Goal: Information Seeking & Learning: Learn about a topic

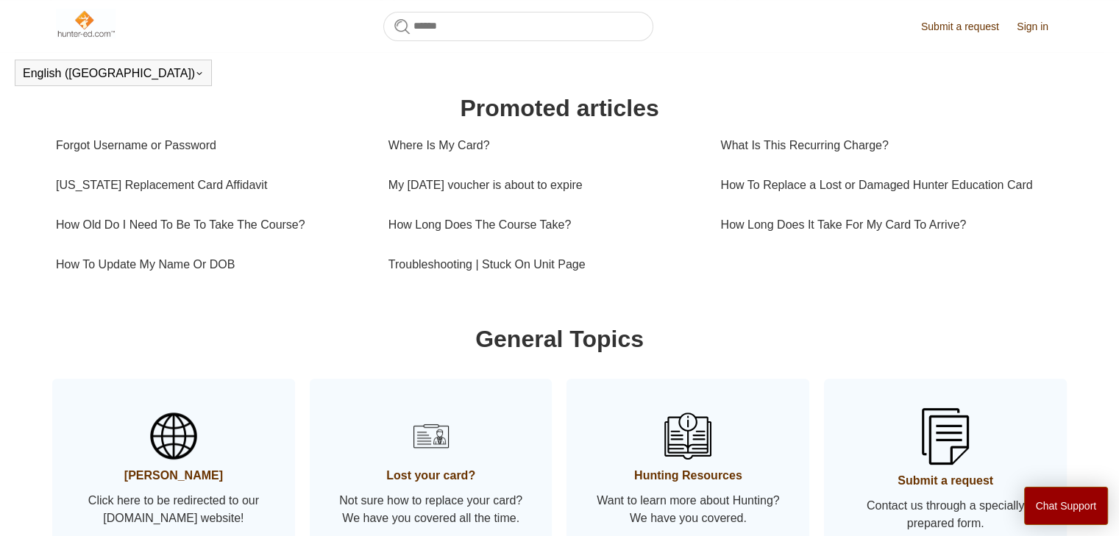
scroll to position [495, 0]
click at [511, 258] on link "Troubleshooting | Stuck On Unit Page" at bounding box center [543, 266] width 310 height 40
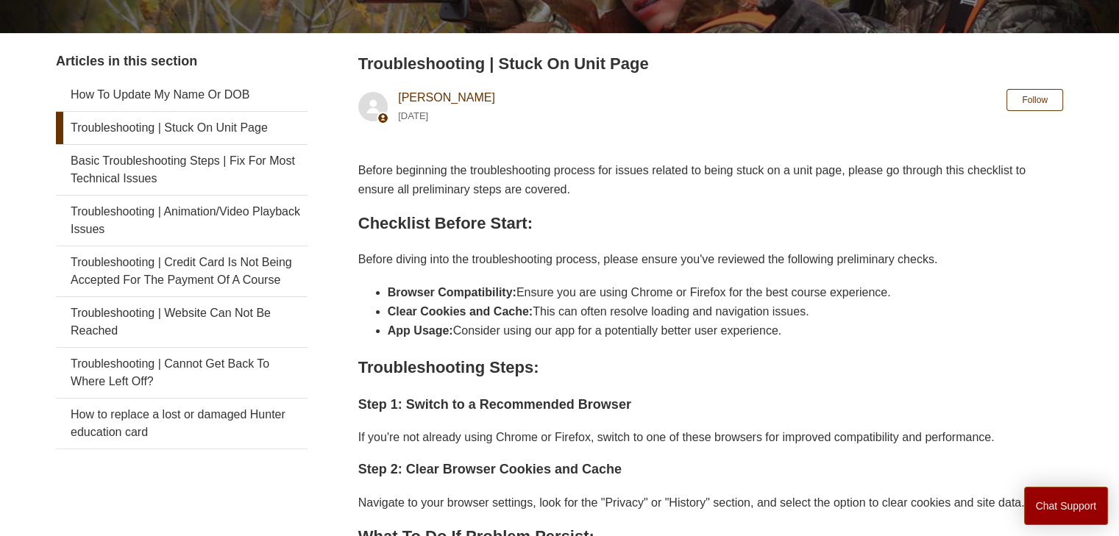
scroll to position [255, 0]
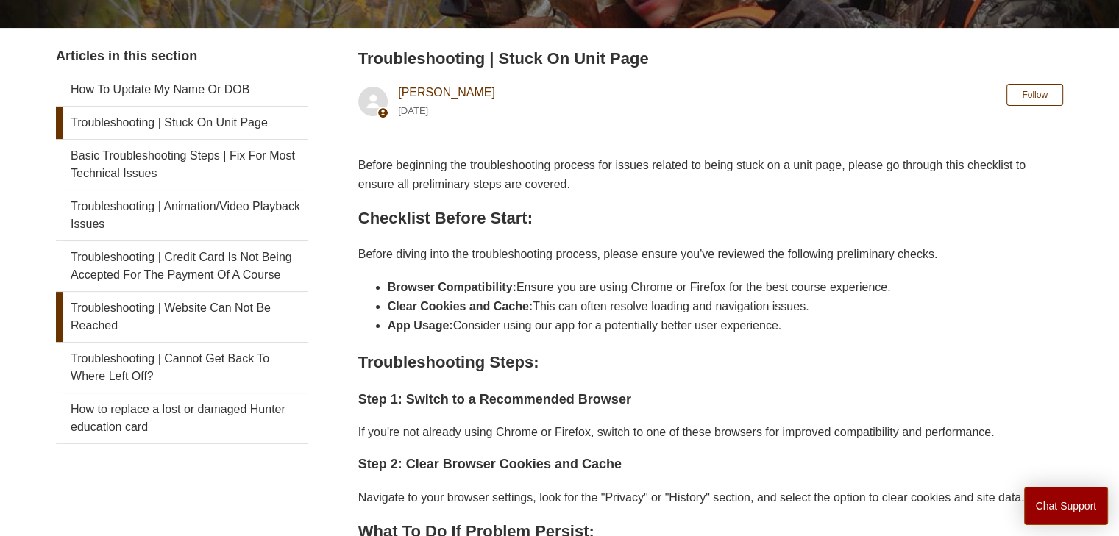
drag, startPoint x: 231, startPoint y: 311, endPoint x: 183, endPoint y: 307, distance: 48.0
click at [183, 307] on link "Troubleshooting | Website Can Not Be Reached" at bounding box center [182, 317] width 252 height 50
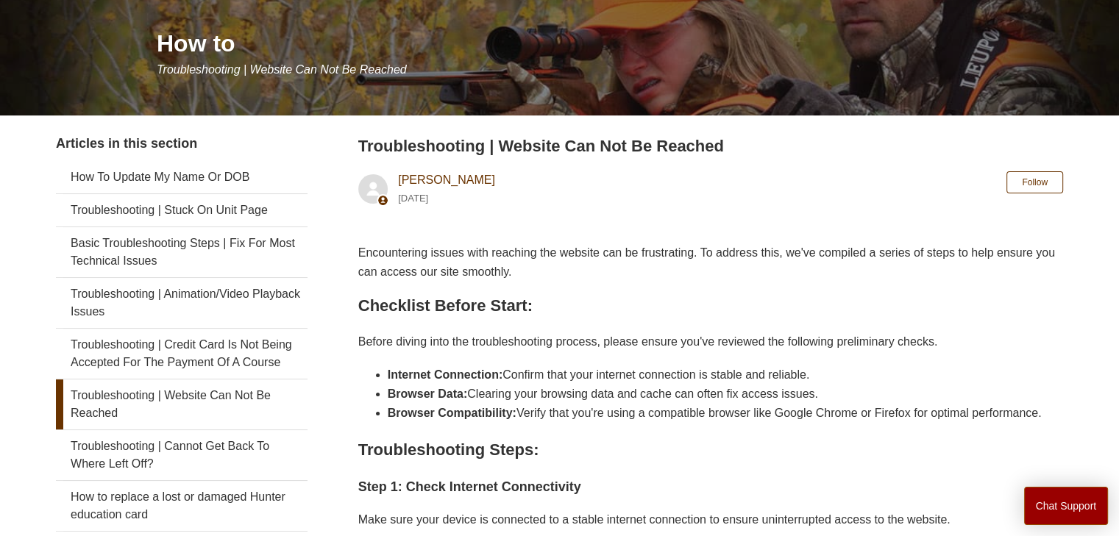
scroll to position [168, 0]
click at [246, 242] on link "Basic Troubleshooting Steps | Fix For Most Technical Issues" at bounding box center [182, 252] width 252 height 50
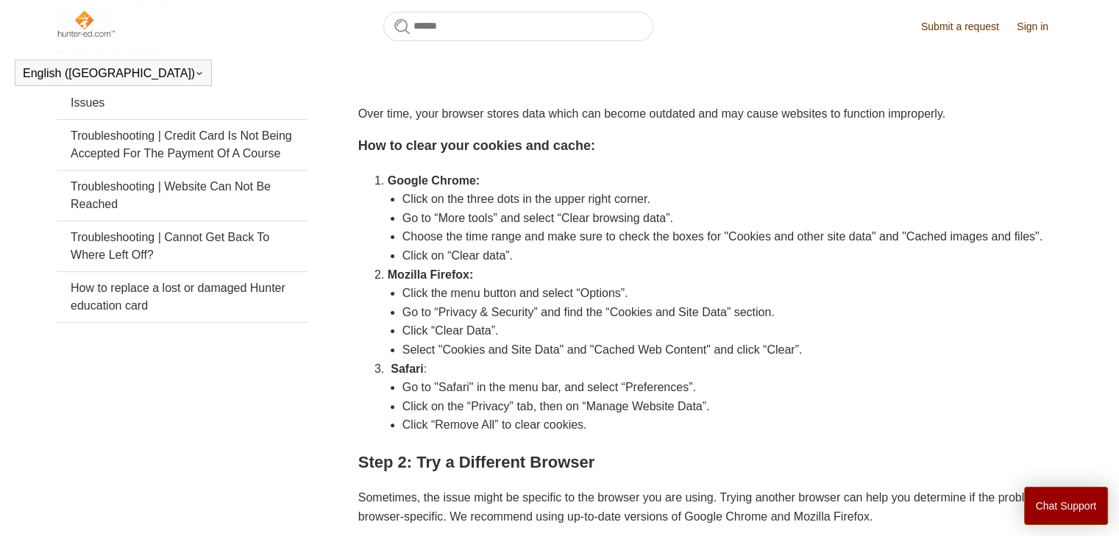
scroll to position [335, 0]
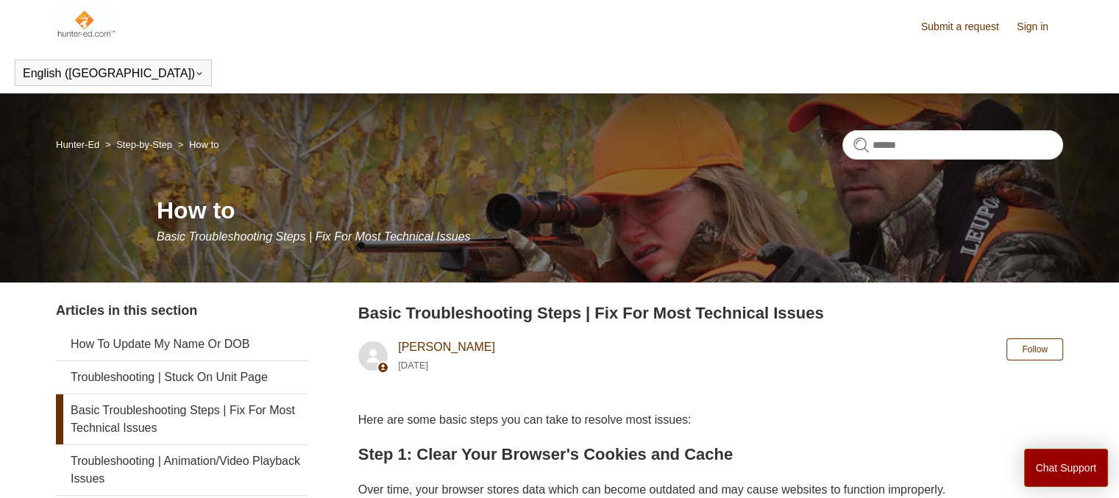
click at [83, 24] on img at bounding box center [86, 23] width 60 height 29
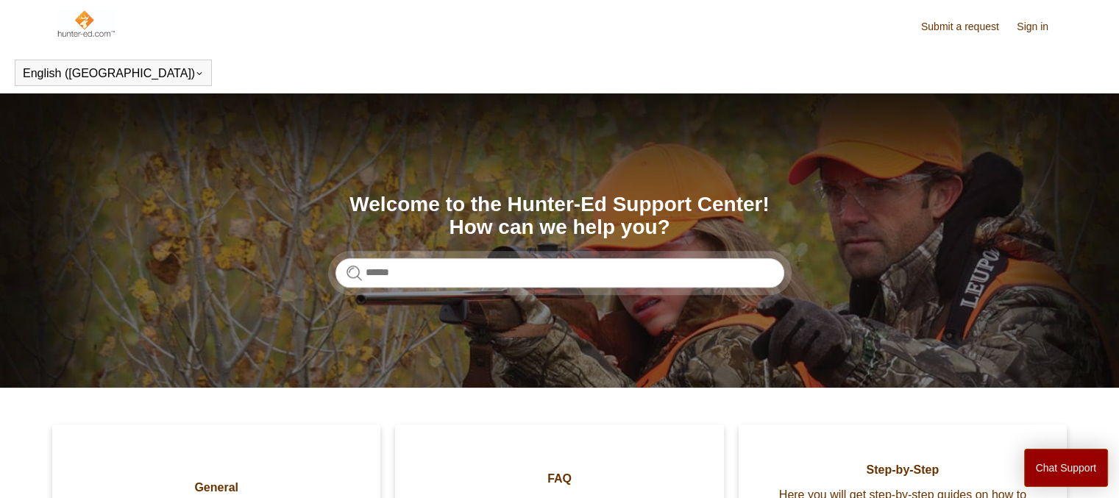
click at [79, 24] on img at bounding box center [86, 23] width 60 height 29
